Goal: Task Accomplishment & Management: Use online tool/utility

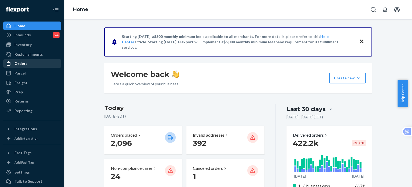
click at [13, 64] on div at bounding box center [10, 63] width 9 height 5
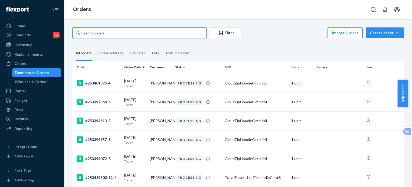
click at [101, 33] on input "text" at bounding box center [139, 32] width 134 height 11
paste input "255144896"
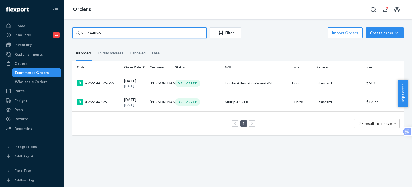
type input "255144896"
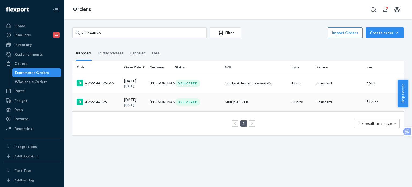
click at [101, 102] on div "#255144896" at bounding box center [98, 102] width 43 height 6
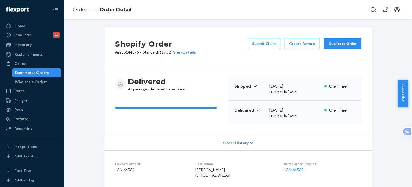
click at [294, 45] on button "Create Return" at bounding box center [302, 43] width 35 height 11
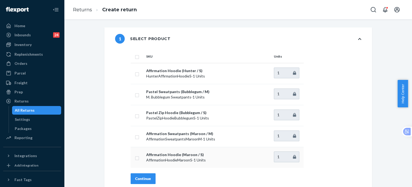
click at [135, 158] on input "checkbox" at bounding box center [137, 157] width 4 height 6
checkbox input "true"
click at [142, 179] on div "Continue" at bounding box center [143, 178] width 16 height 5
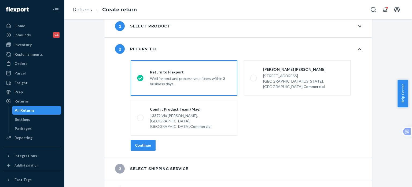
scroll to position [17, 0]
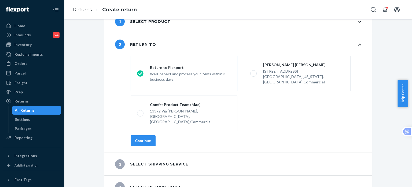
click at [139, 138] on div "Continue" at bounding box center [143, 140] width 16 height 5
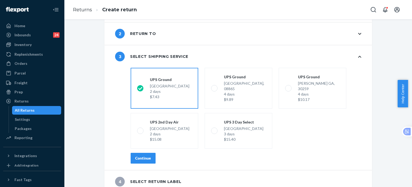
scroll to position [28, 0]
click at [139, 155] on div "Continue" at bounding box center [143, 157] width 16 height 5
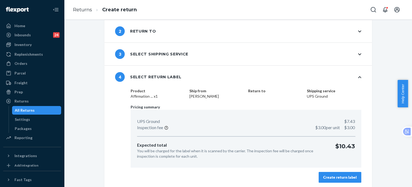
scroll to position [32, 0]
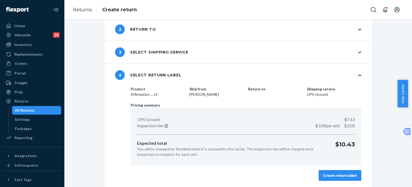
click at [340, 176] on div "Create return label" at bounding box center [340, 174] width 34 height 5
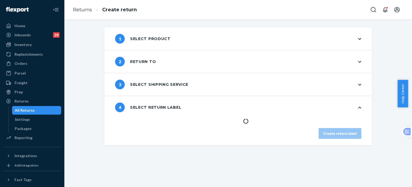
scroll to position [0, 0]
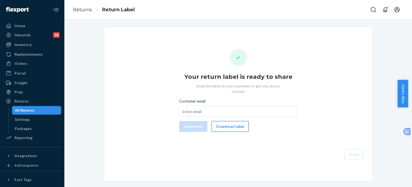
click at [233, 122] on button "Download label" at bounding box center [230, 126] width 37 height 11
click at [319, 72] on div "Your return label is ready to share Email the label to your customer to get the…" at bounding box center [238, 104] width 259 height 111
